Goal: Find specific page/section: Find specific page/section

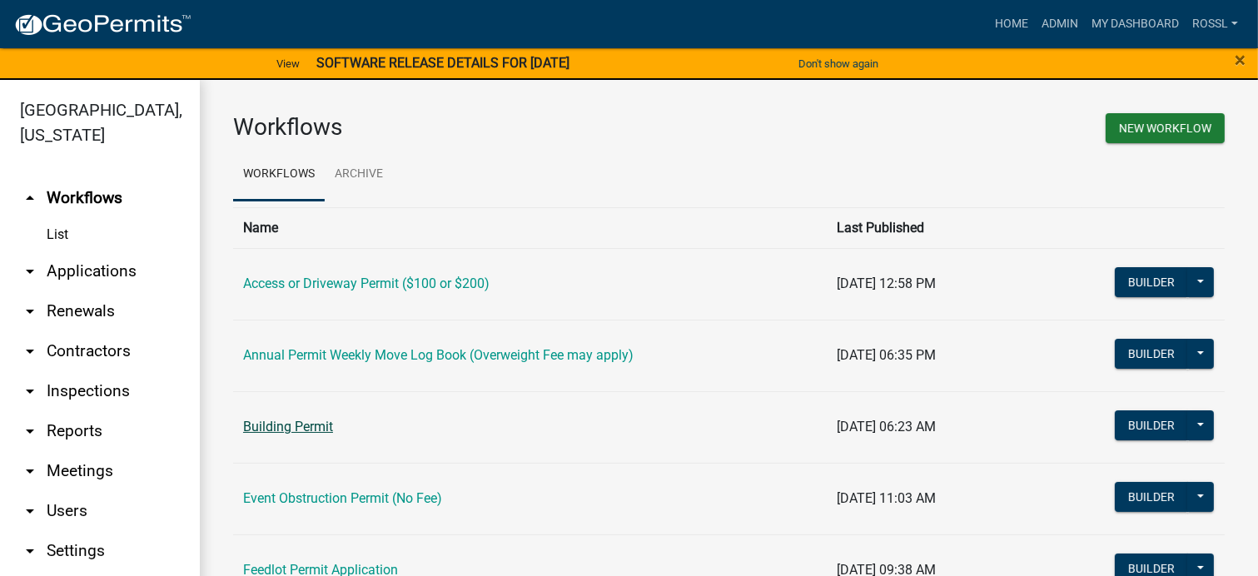
click at [276, 427] on link "Building Permit" at bounding box center [288, 427] width 90 height 16
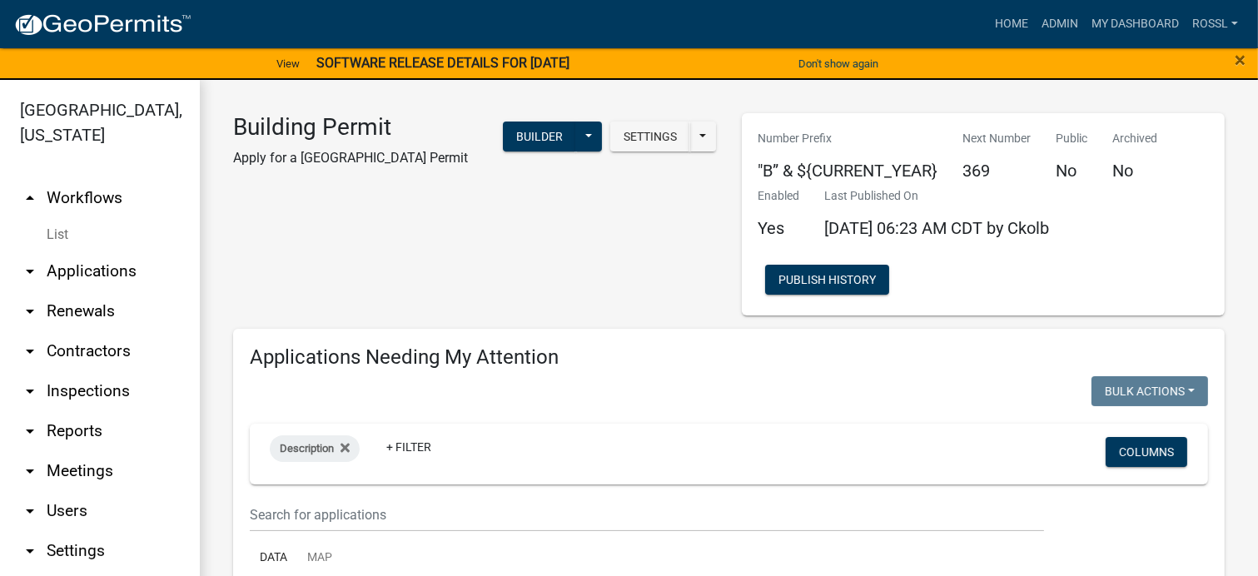
select select "2: 50"
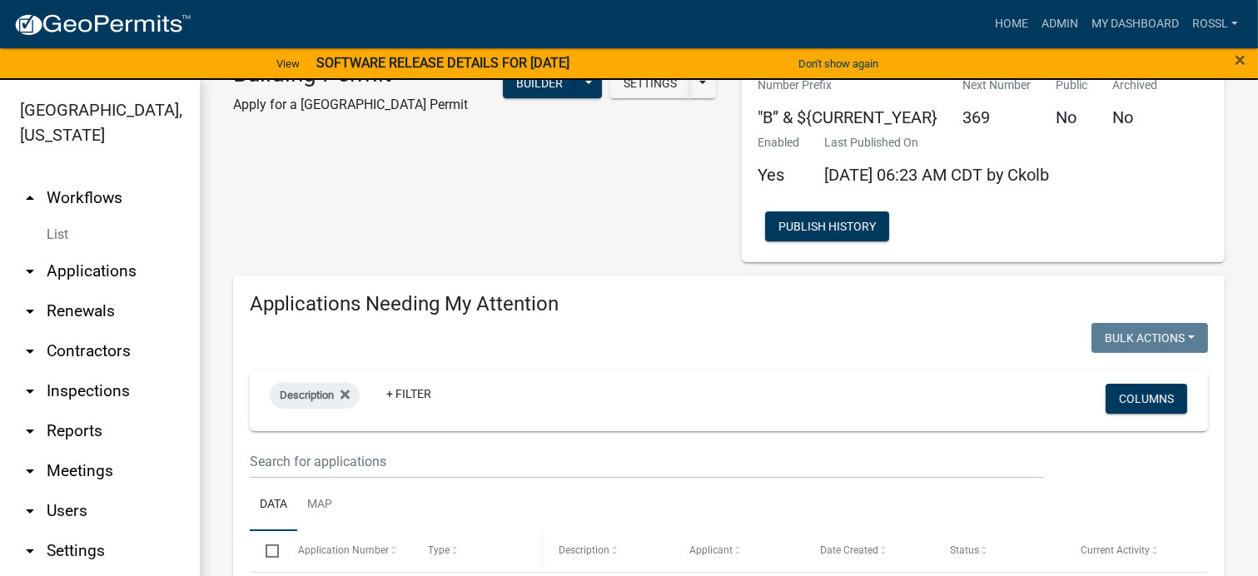
scroll to position [83, 0]
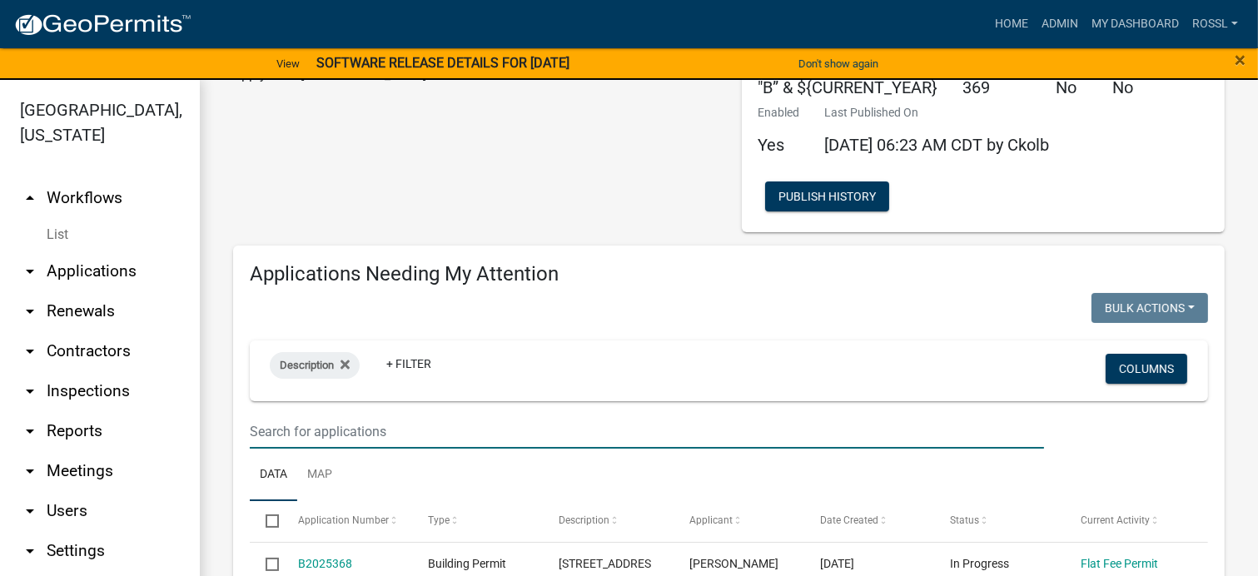
click at [383, 430] on input "text" at bounding box center [647, 432] width 794 height 34
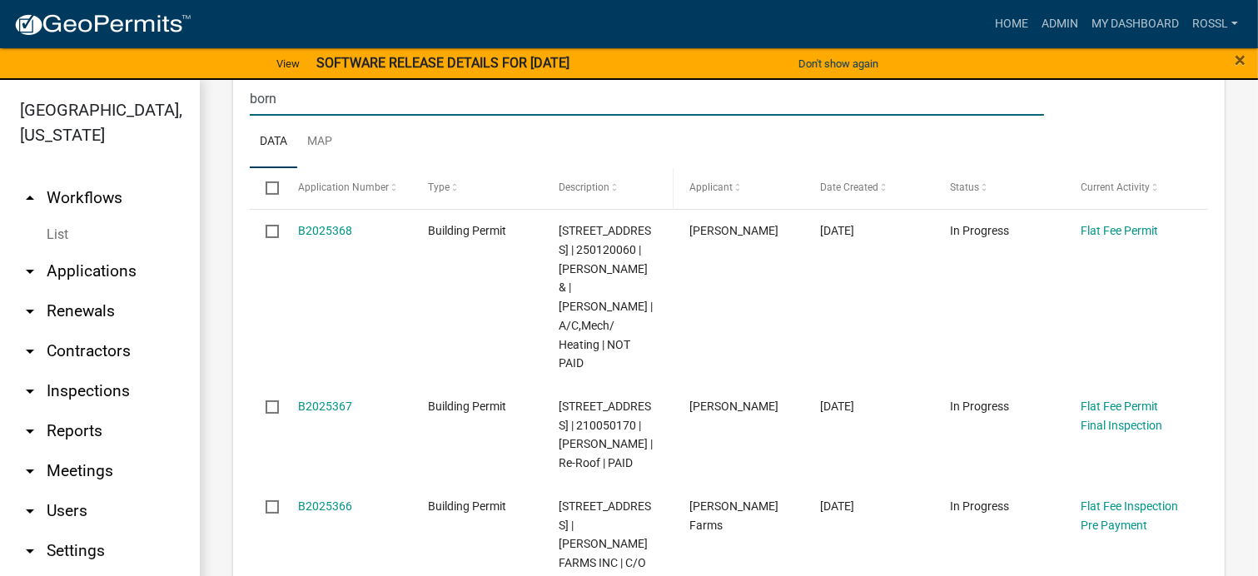
scroll to position [167, 0]
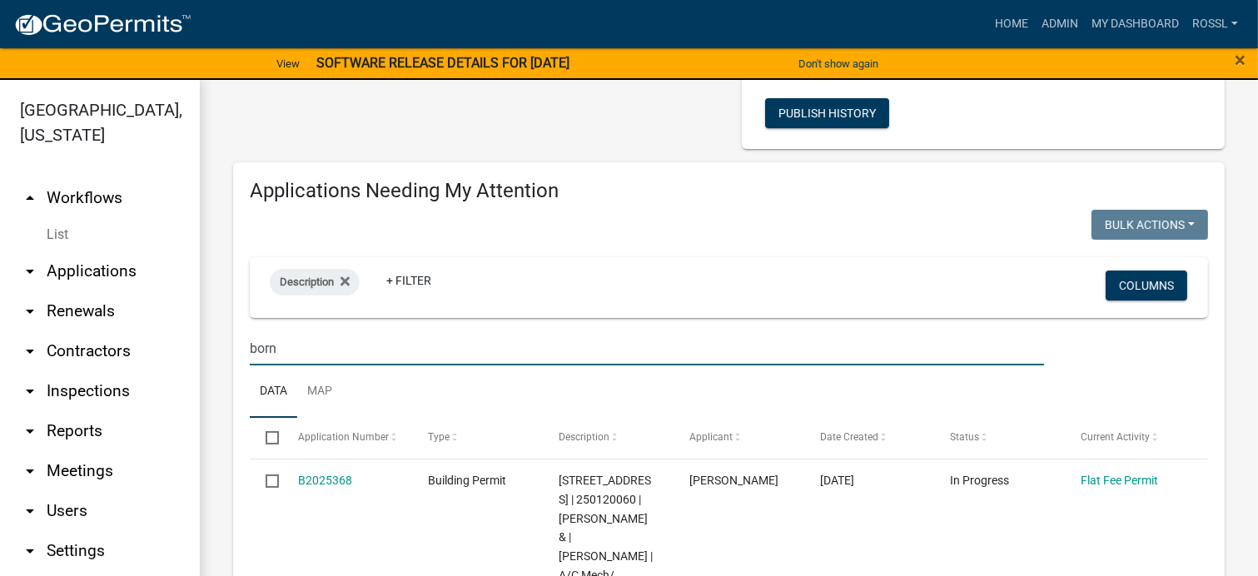
click at [371, 382] on ul "Data Map" at bounding box center [729, 392] width 958 height 52
click at [289, 352] on input "born" at bounding box center [647, 348] width 794 height 34
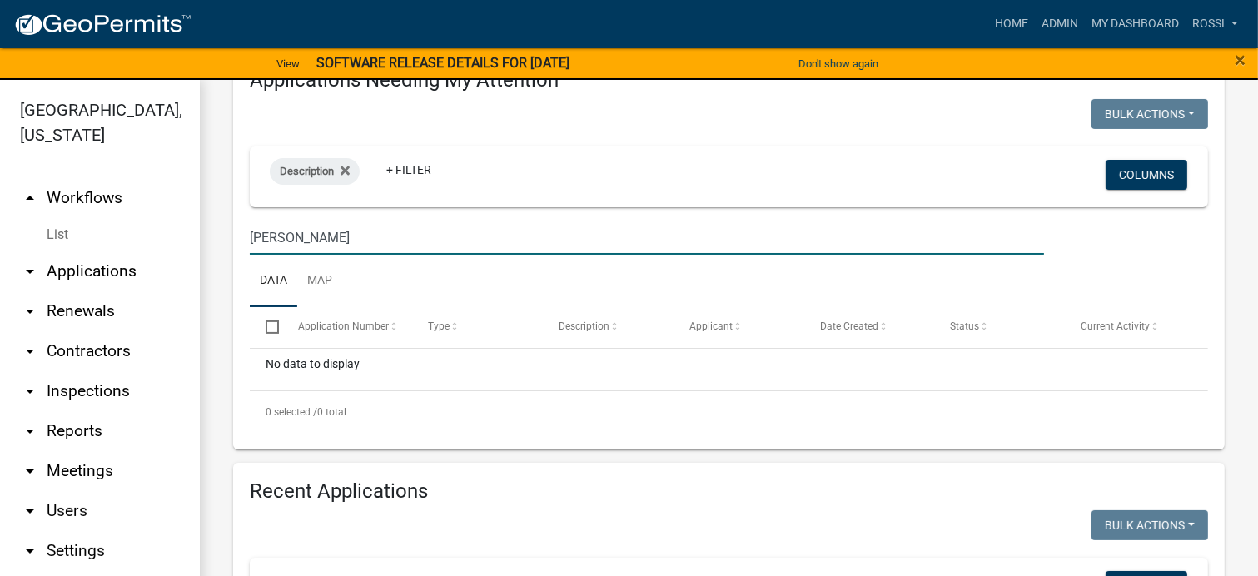
scroll to position [416, 0]
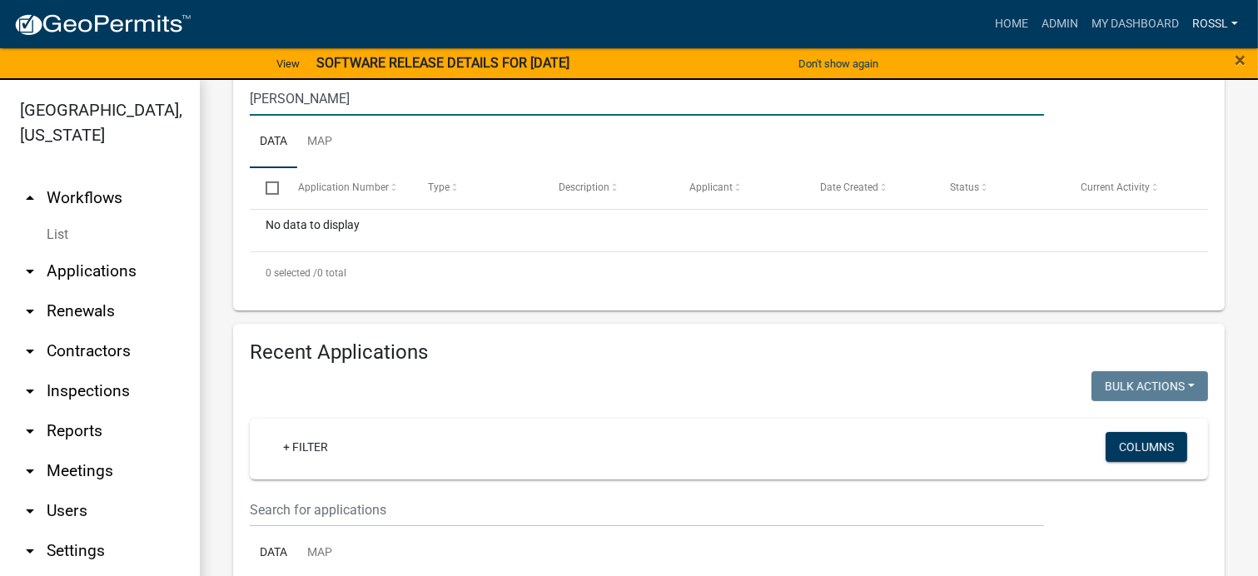
type input "[PERSON_NAME]"
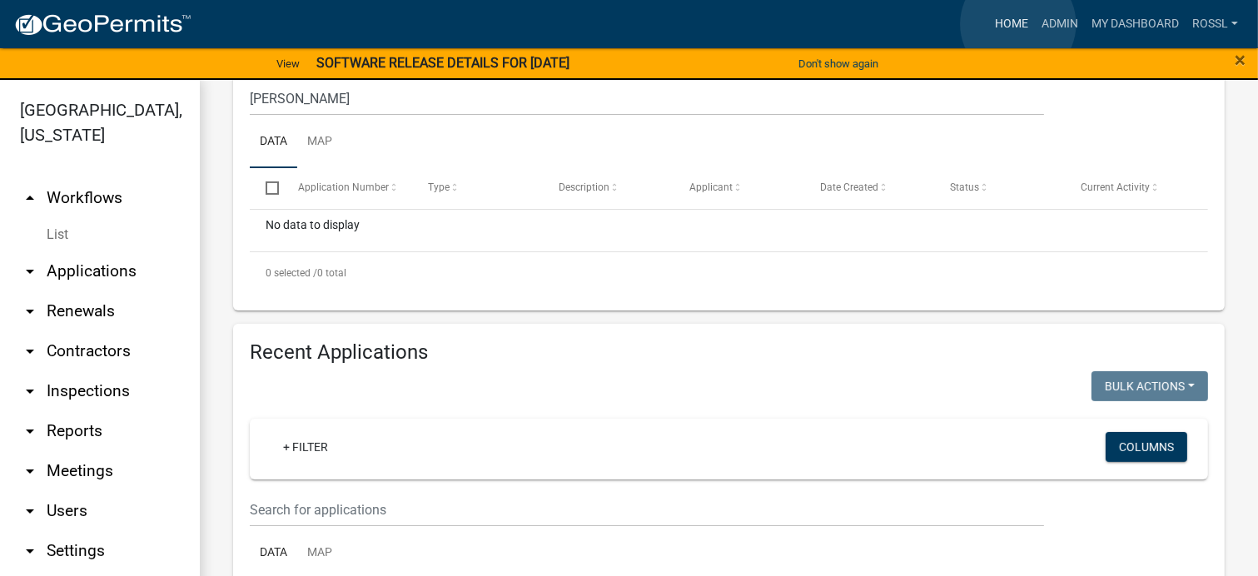
click at [1018, 24] on link "Home" at bounding box center [1011, 24] width 47 height 32
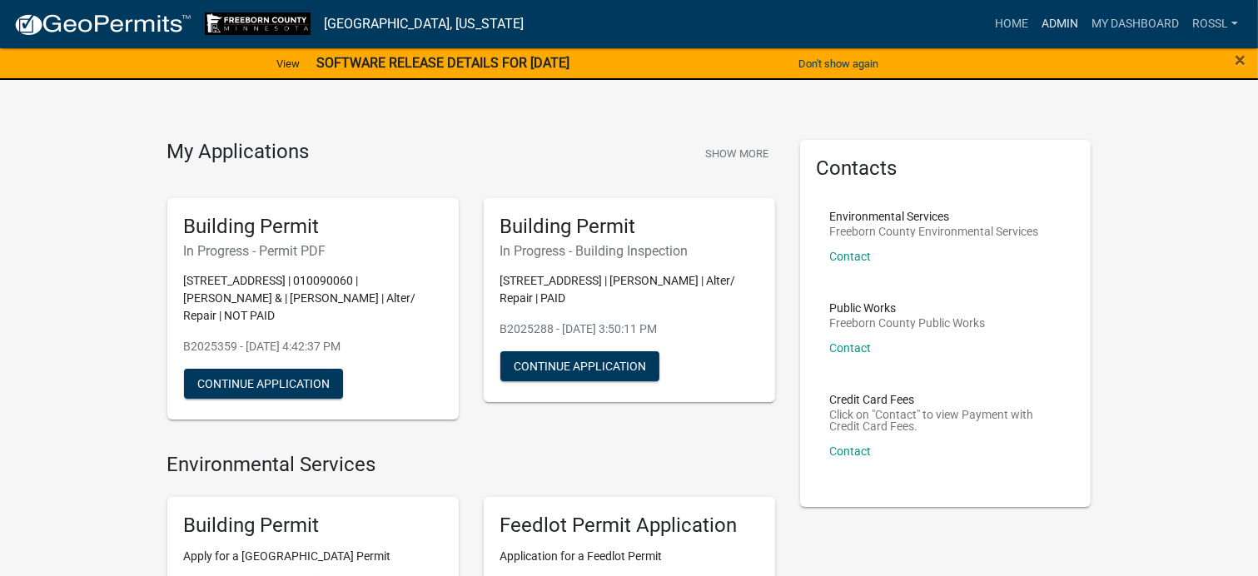
click at [1068, 25] on link "Admin" at bounding box center [1060, 24] width 50 height 32
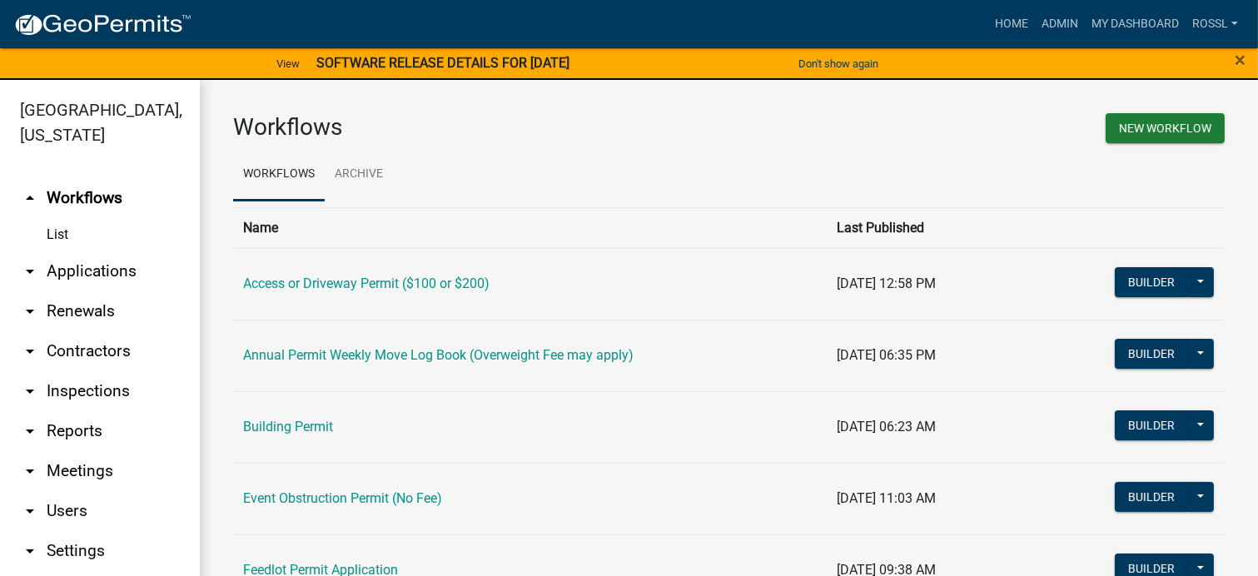
click at [293, 430] on link "Building Permit" at bounding box center [288, 427] width 90 height 16
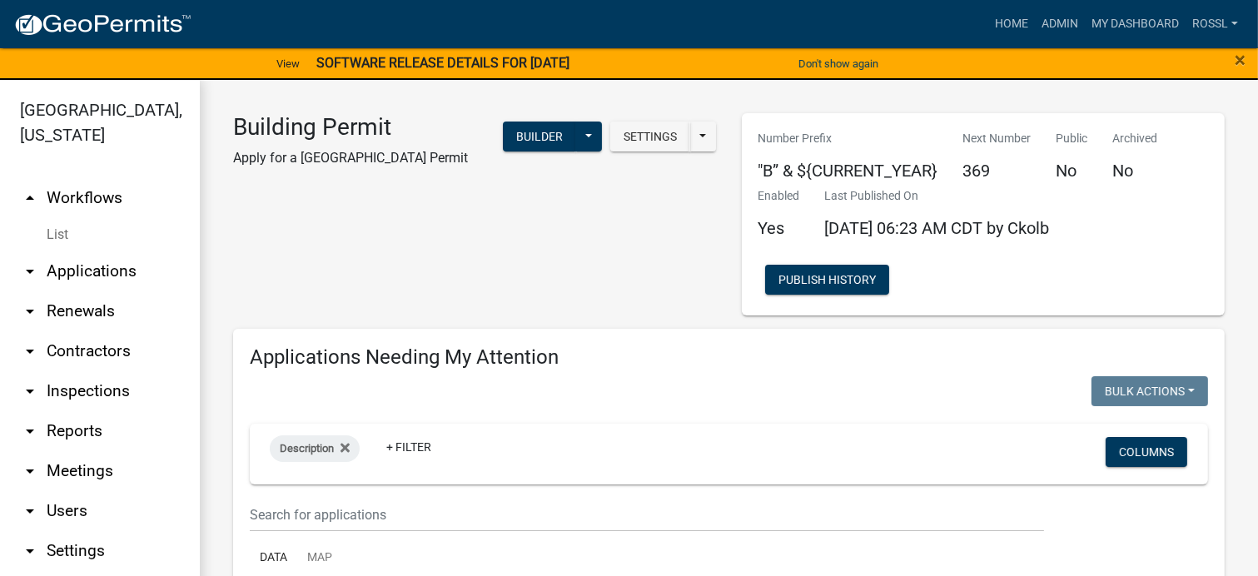
click at [397, 494] on wm-filter-builder "Description + Filter Columns" at bounding box center [729, 478] width 958 height 108
select select "2: 50"
click at [356, 512] on input "text" at bounding box center [647, 515] width 794 height 34
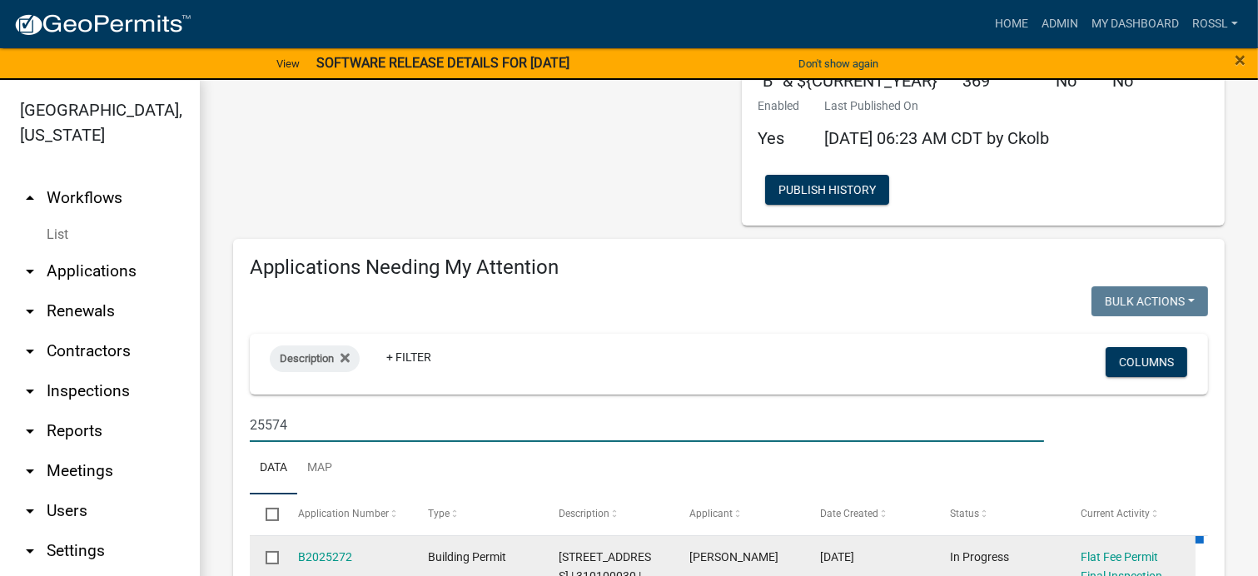
scroll to position [250, 0]
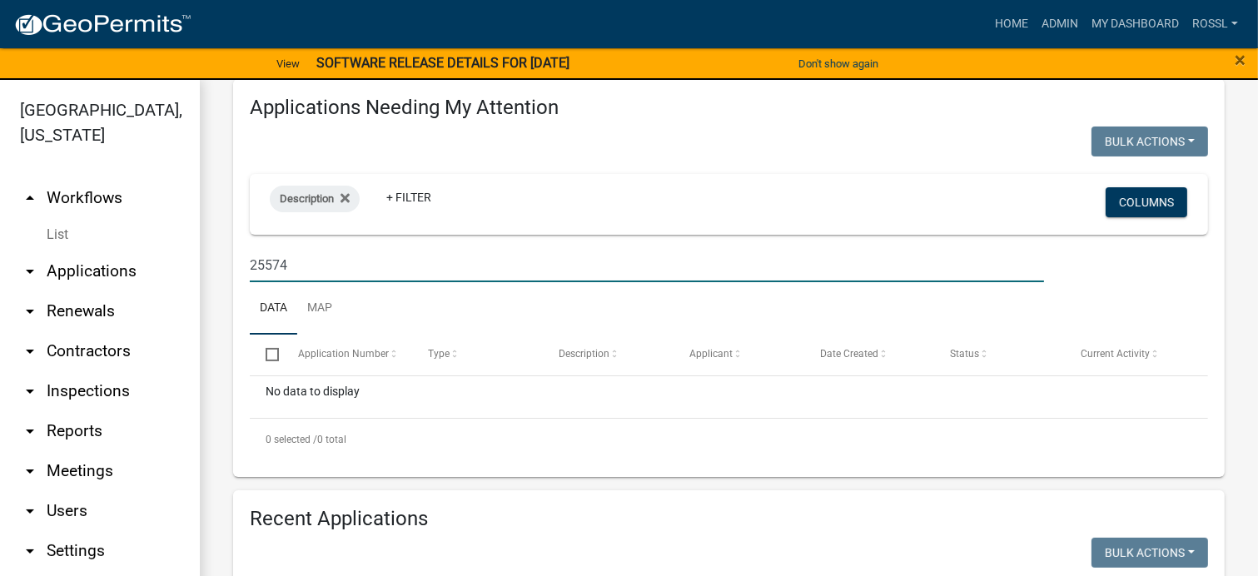
type input "25574"
